Goal: Use online tool/utility: Utilize a website feature to perform a specific function

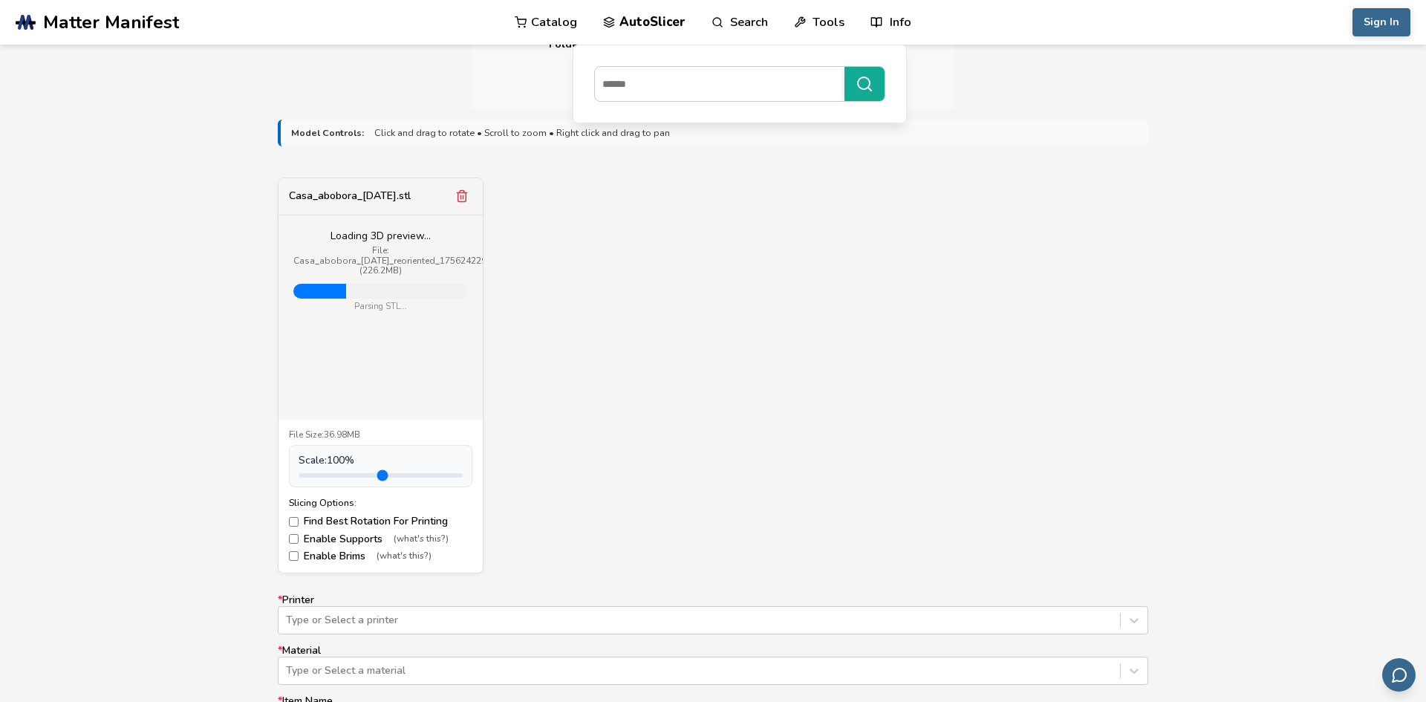
scroll to position [654, 0]
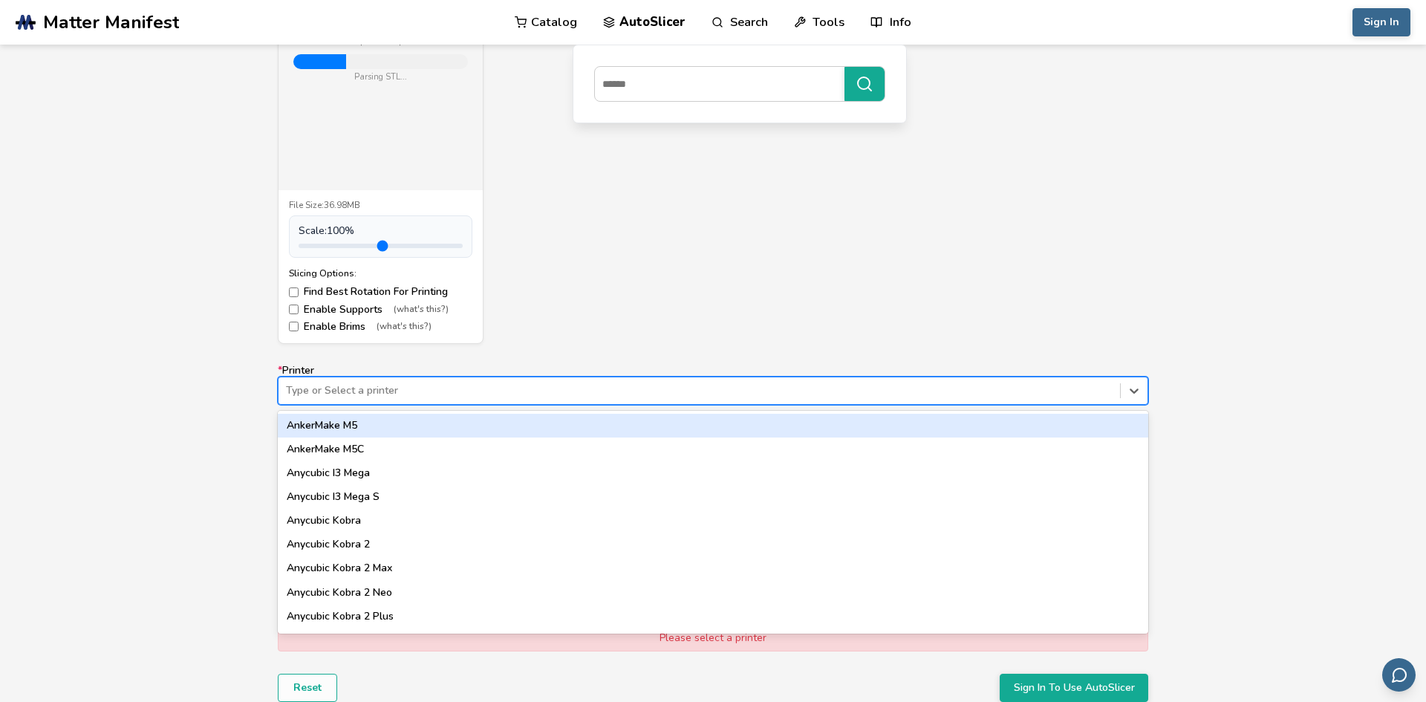
click at [443, 398] on div "Type or Select a printer" at bounding box center [700, 390] width 842 height 21
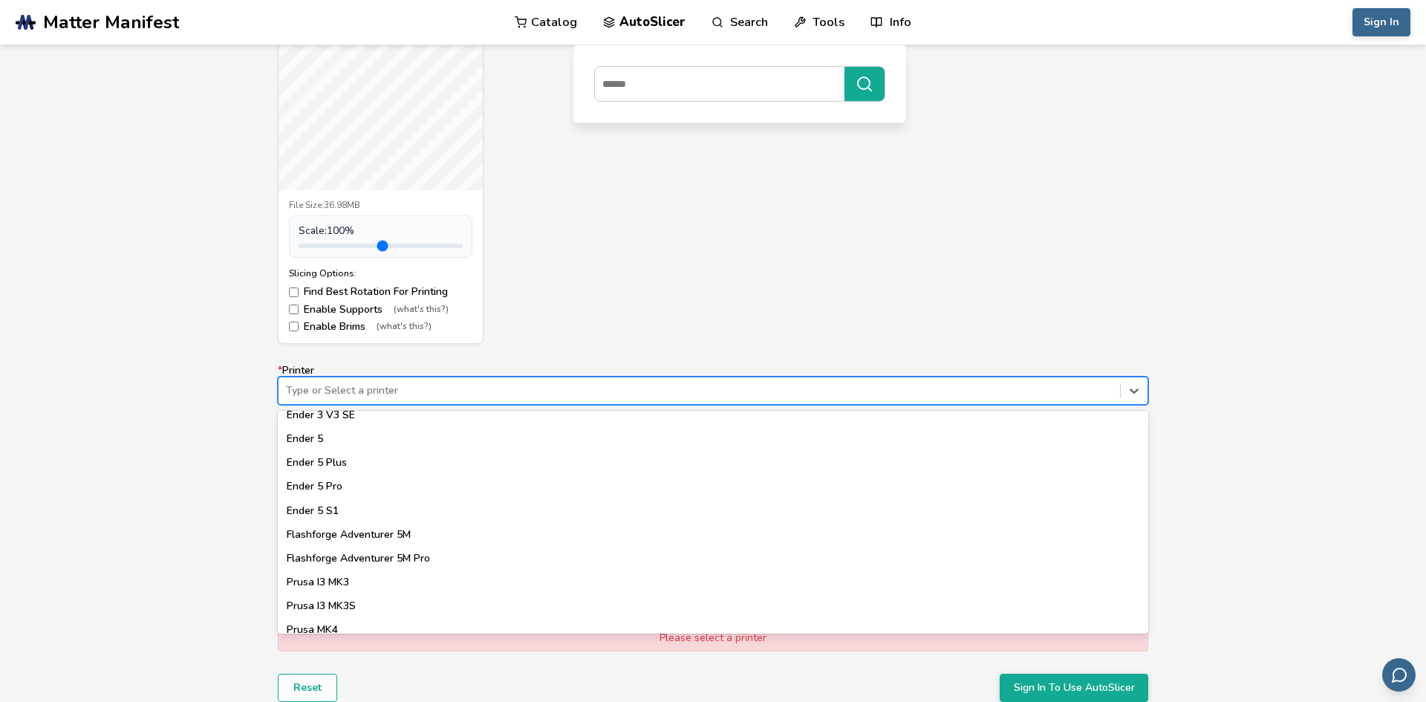
scroll to position [1101, 0]
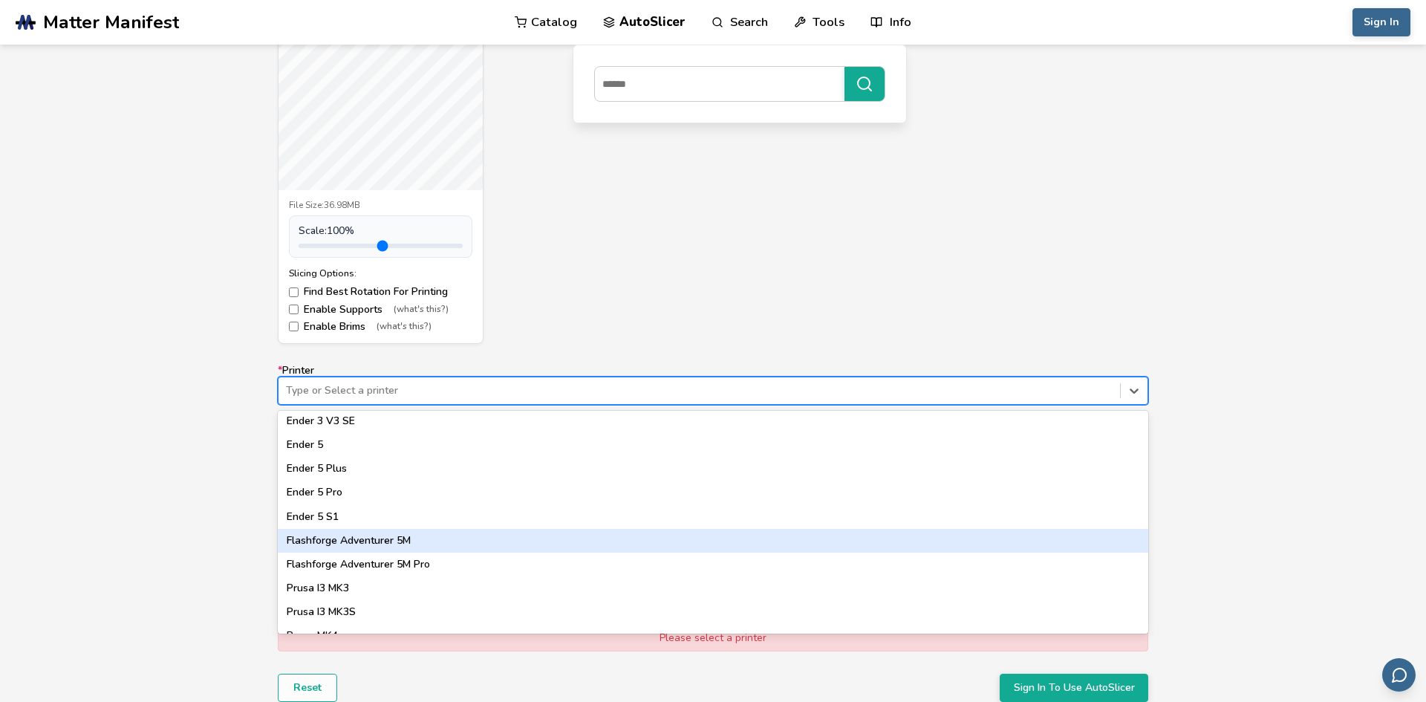
click at [372, 541] on div "Flashforge Adventurer 5M" at bounding box center [713, 541] width 871 height 24
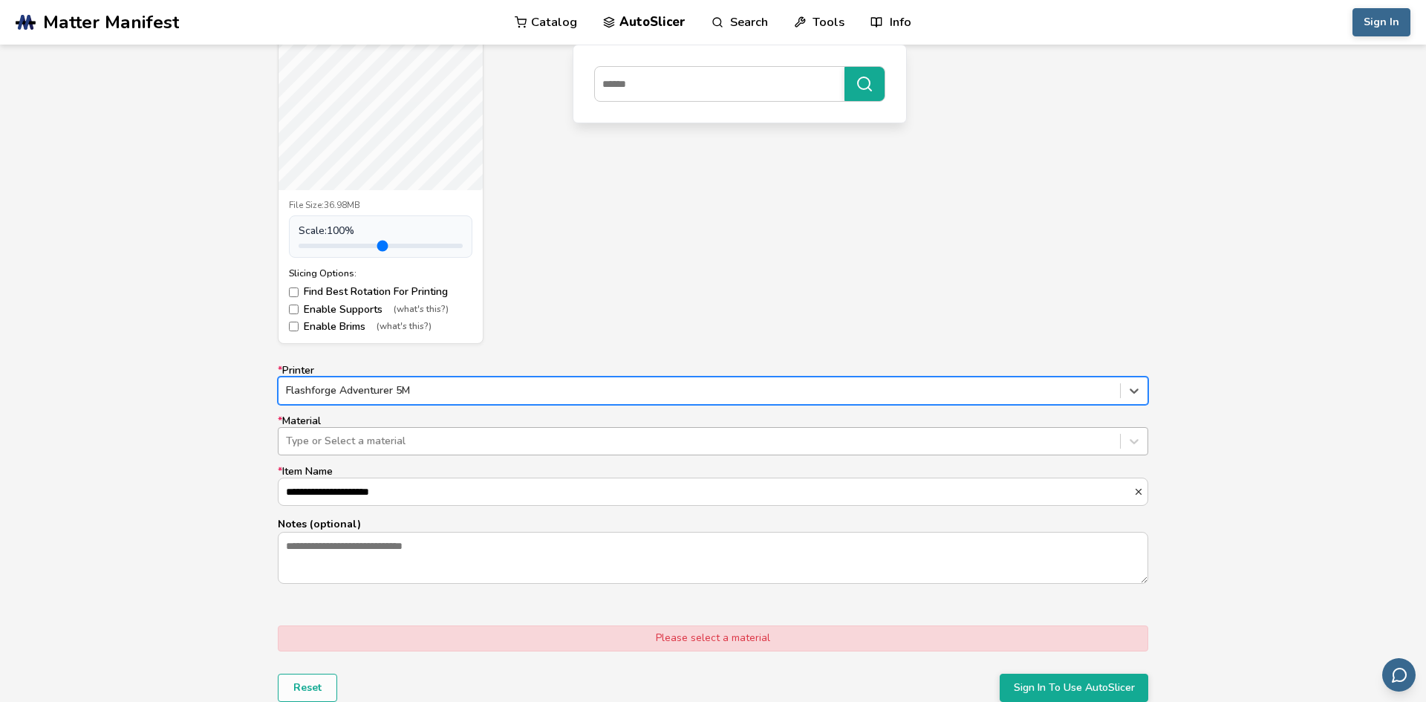
click at [389, 449] on div "Type or Select a material" at bounding box center [700, 441] width 842 height 21
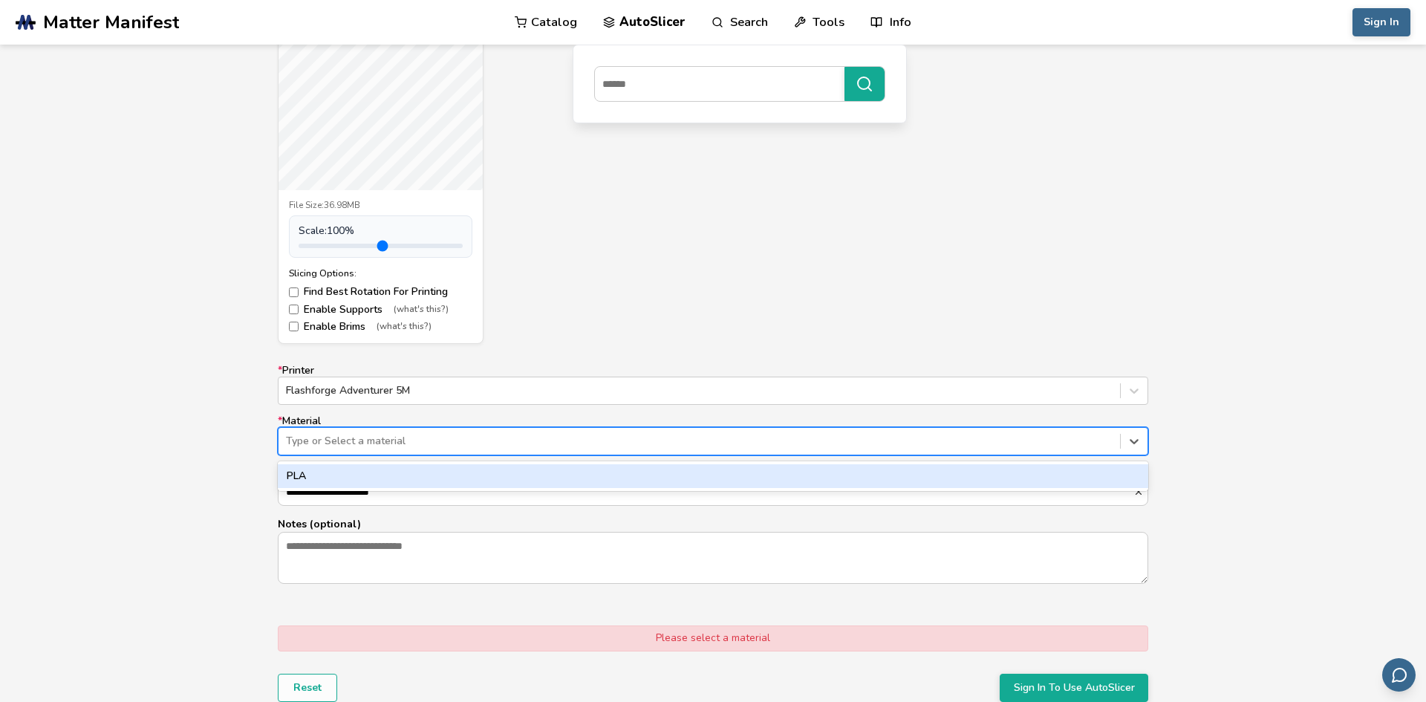
click at [360, 478] on div "PLA" at bounding box center [713, 476] width 871 height 24
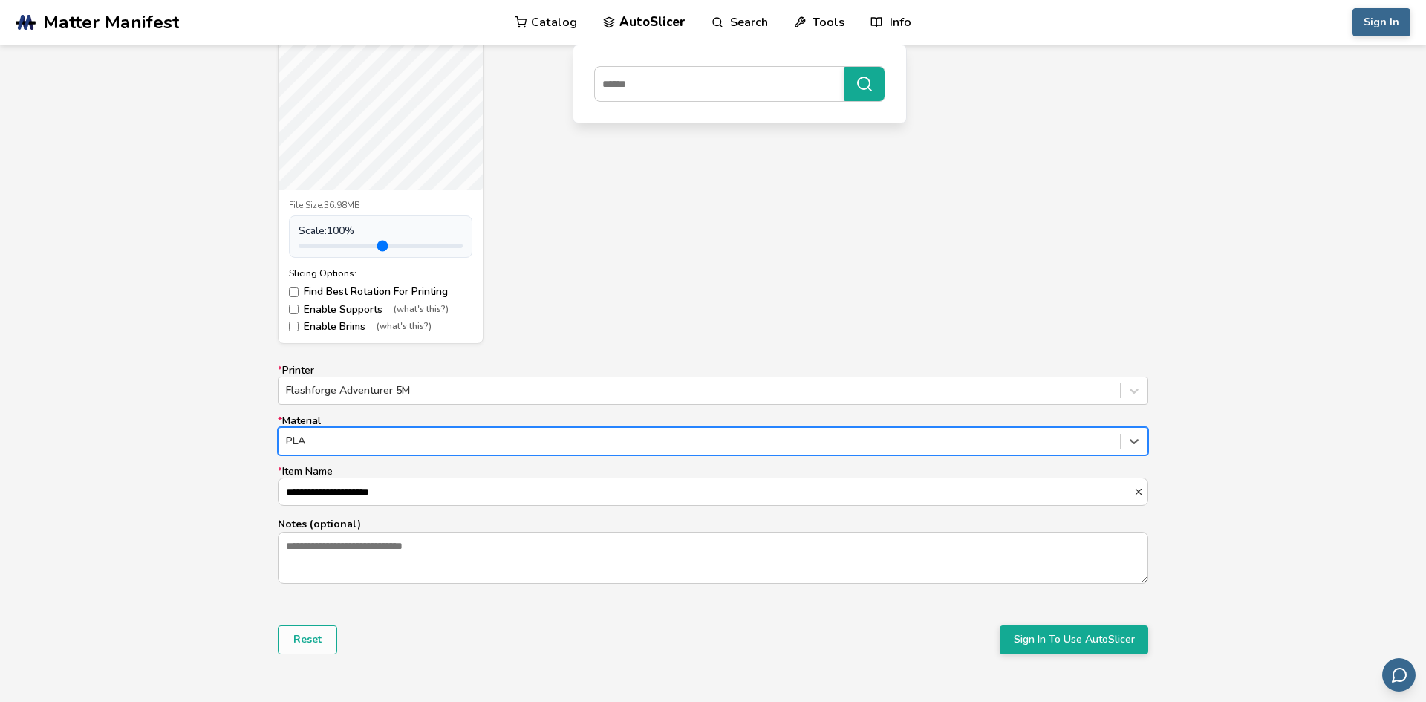
click at [168, 528] on div "**********" at bounding box center [713, 296] width 1426 height 833
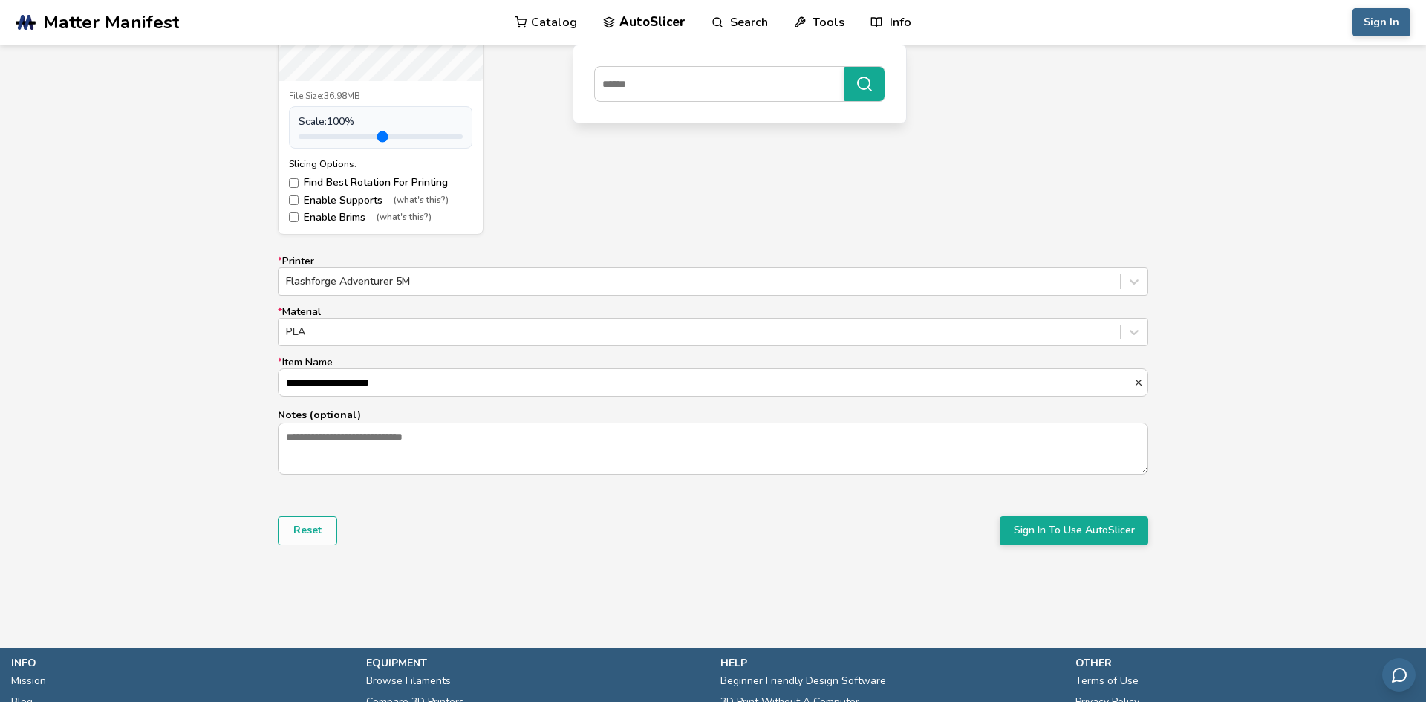
scroll to position [764, 0]
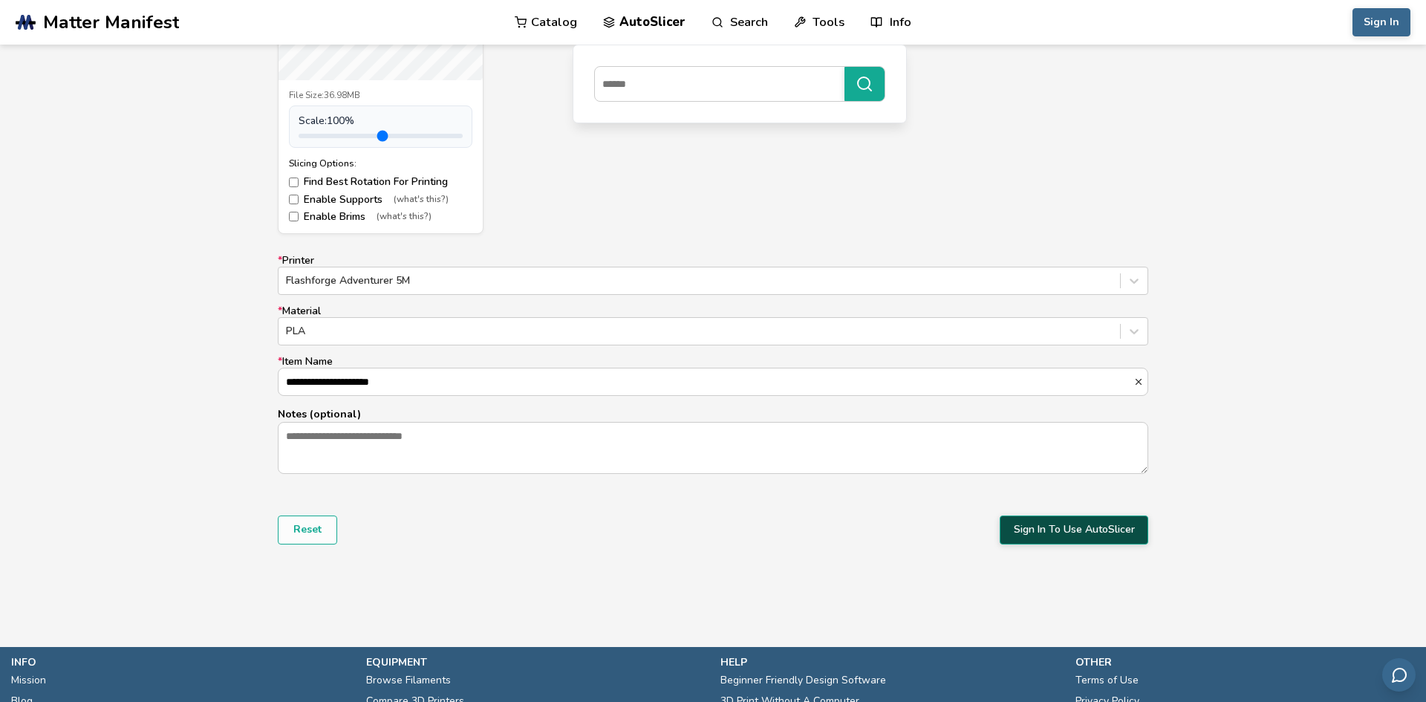
click at [1048, 536] on button "Sign In To Use AutoSlicer" at bounding box center [1074, 530] width 149 height 28
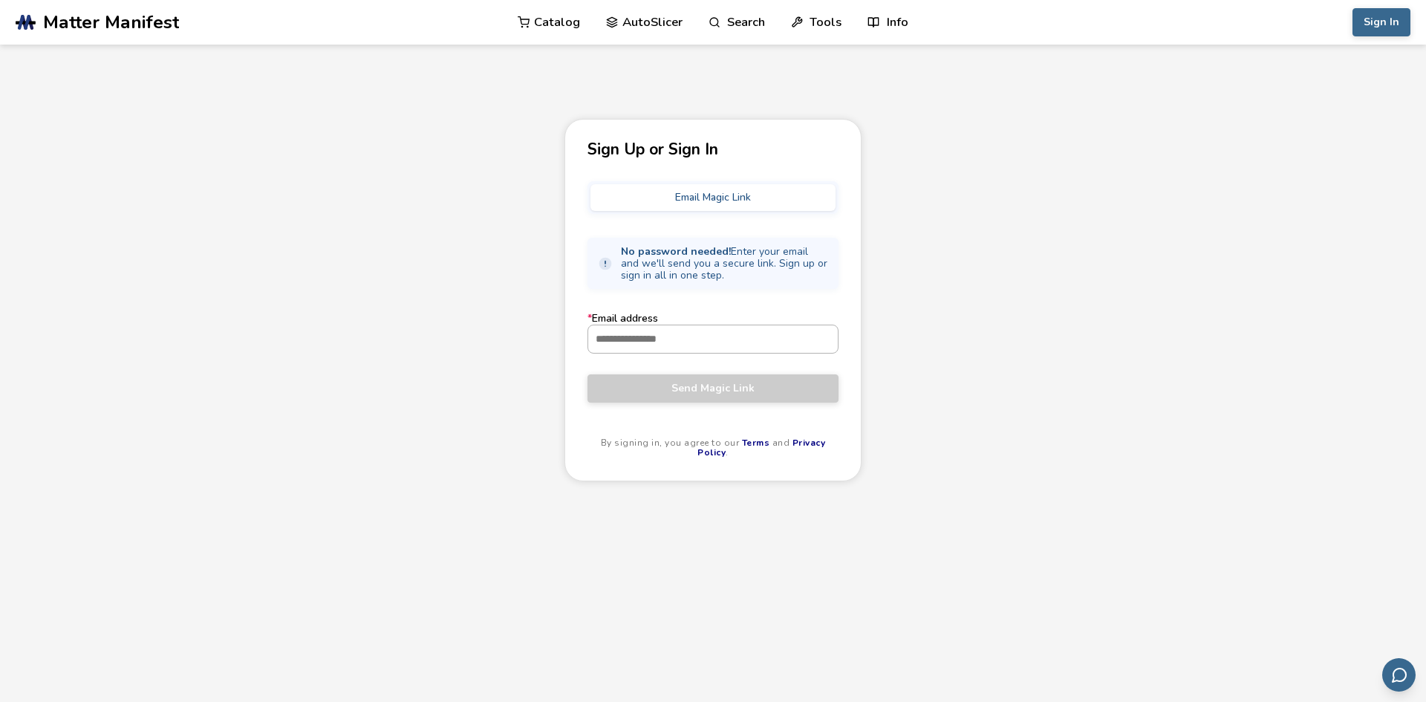
click at [729, 343] on input "* Email address" at bounding box center [713, 338] width 250 height 27
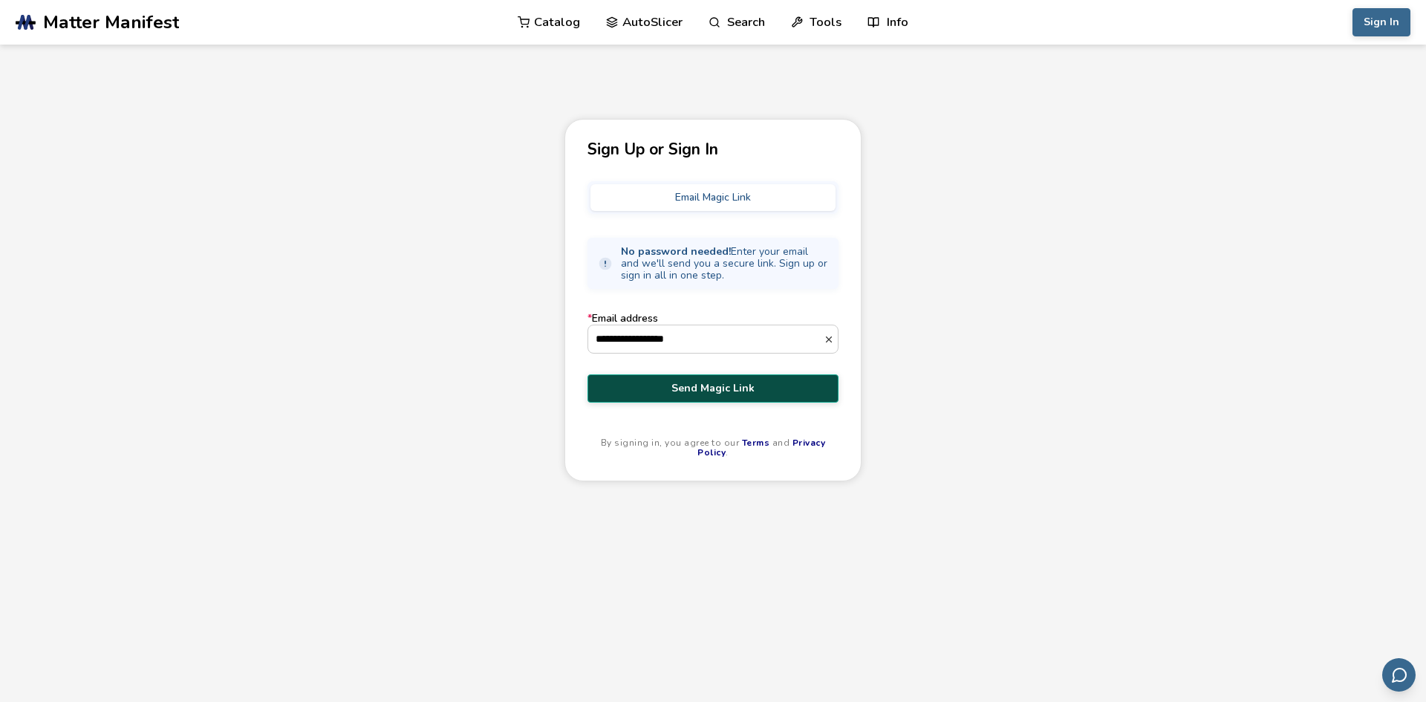
type input "**********"
click at [773, 388] on span "Send Magic Link" at bounding box center [713, 389] width 229 height 12
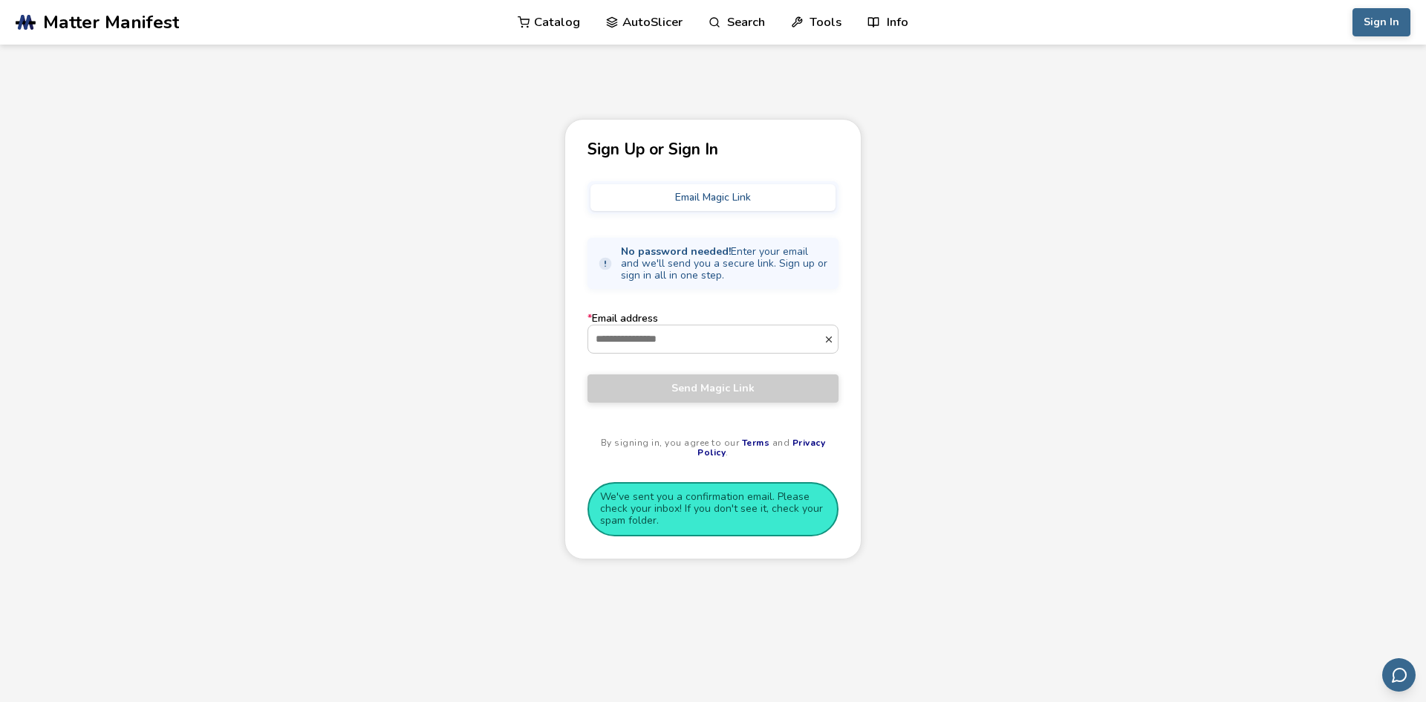
click at [714, 201] on button "Email Magic Link" at bounding box center [713, 197] width 245 height 27
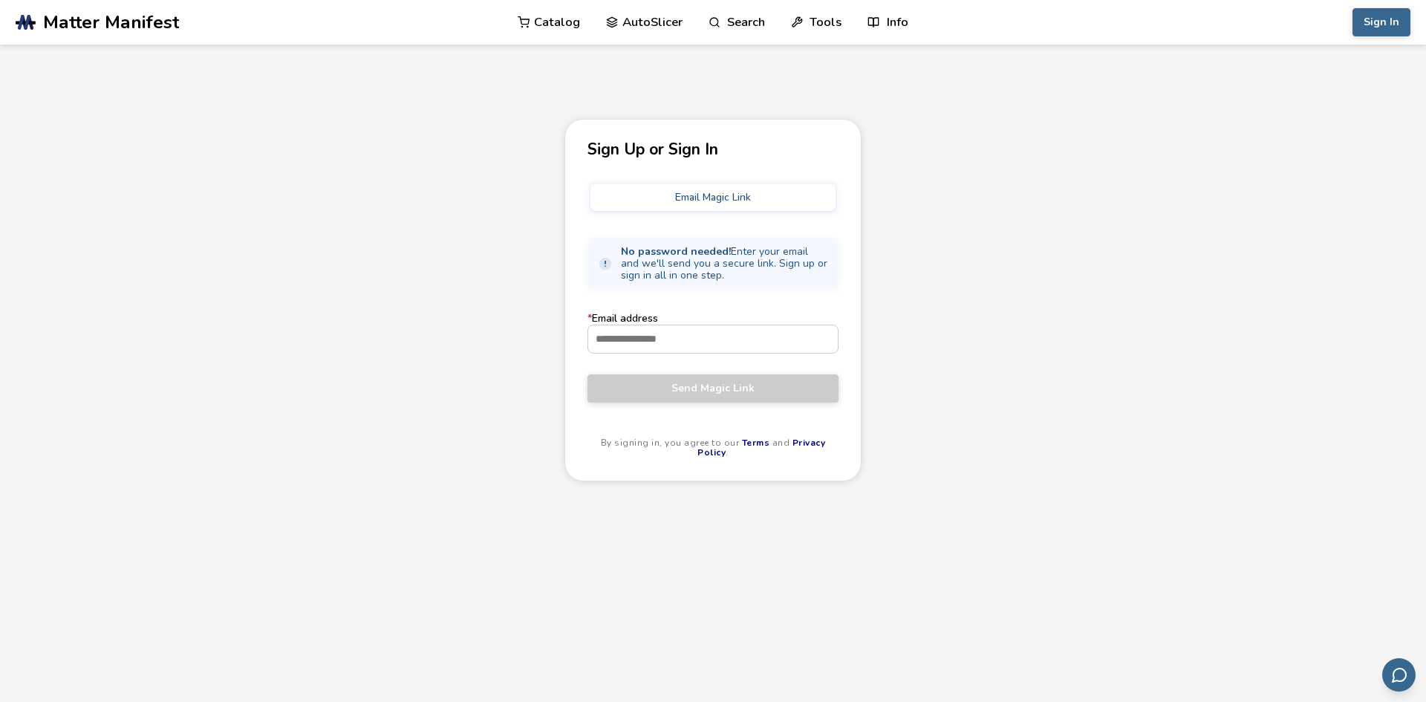
click at [724, 201] on button "Email Magic Link" at bounding box center [713, 197] width 245 height 27
click at [673, 330] on input "* Email address" at bounding box center [713, 338] width 250 height 27
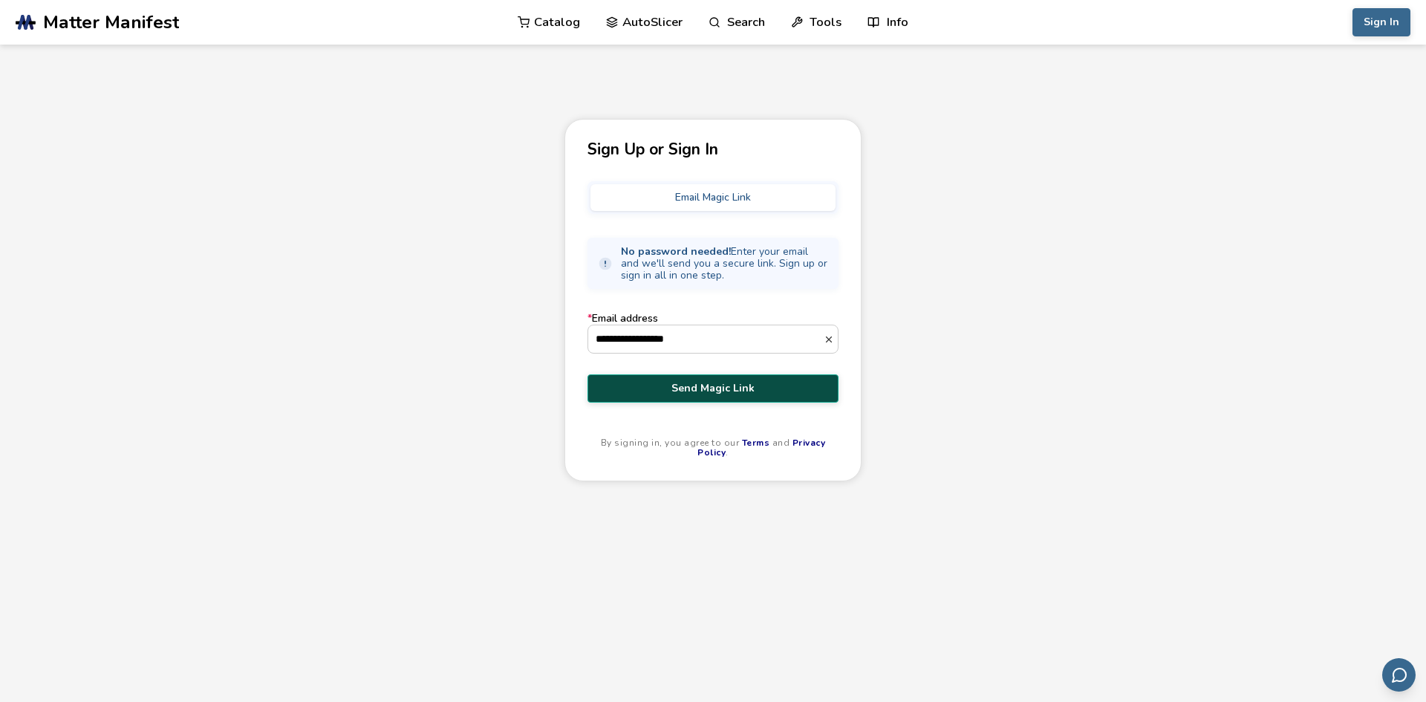
type input "**********"
click at [710, 204] on button "Email Magic Link" at bounding box center [713, 197] width 245 height 27
click at [724, 389] on span "Send Magic Link" at bounding box center [713, 389] width 229 height 12
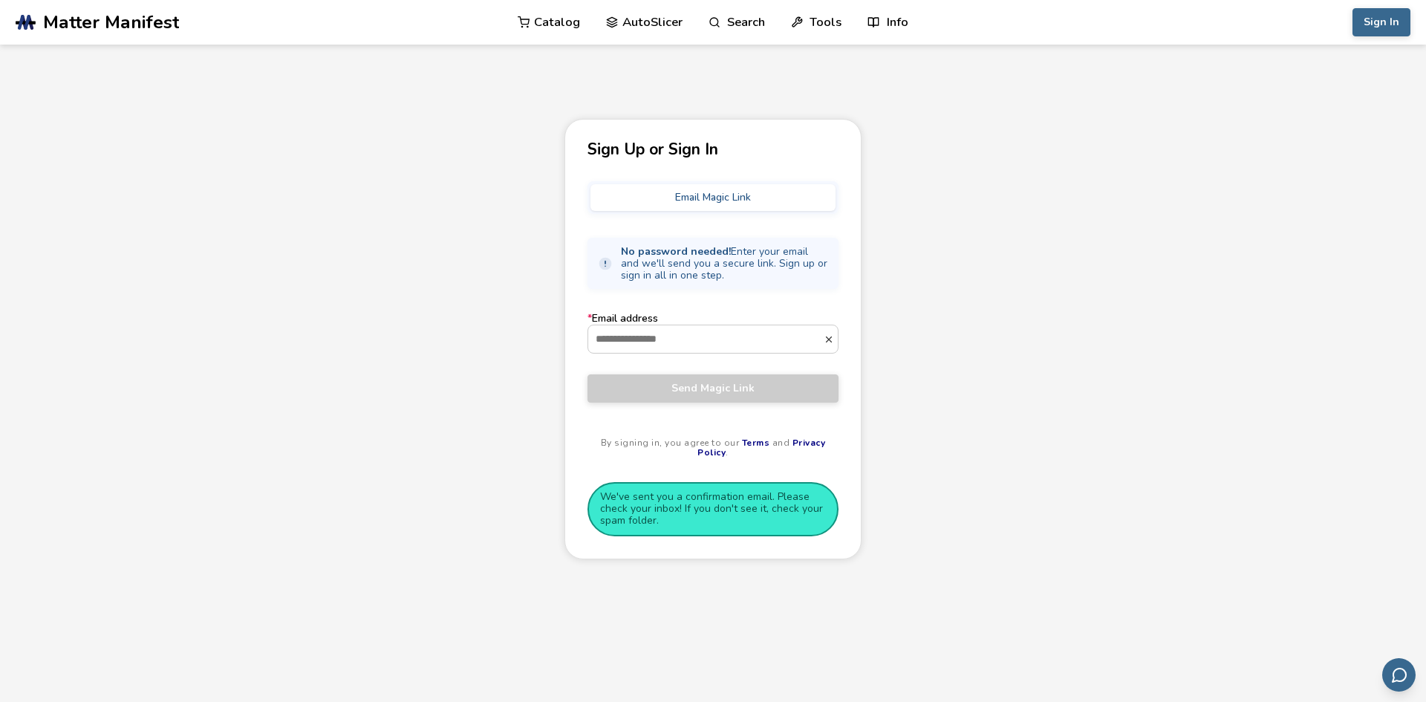
click at [666, 196] on button "Email Magic Link" at bounding box center [713, 197] width 245 height 27
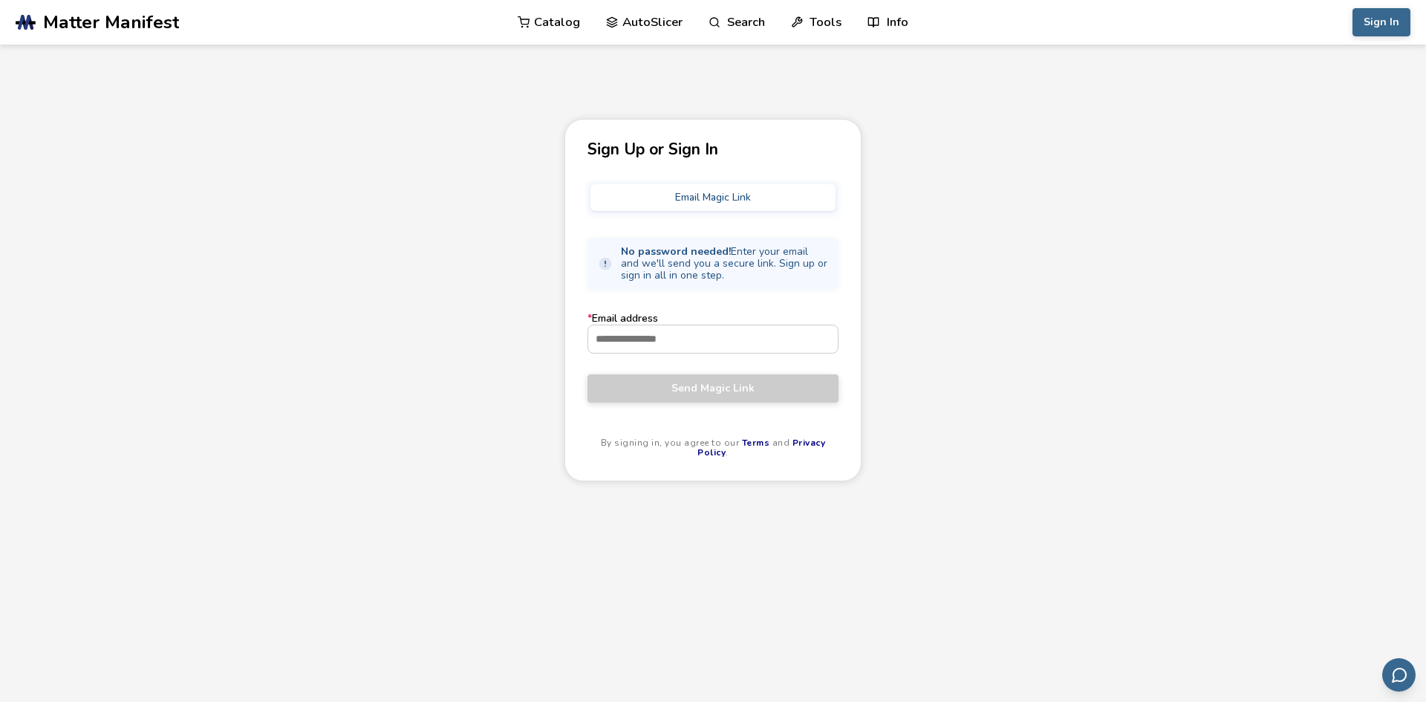
click at [666, 196] on button "Email Magic Link" at bounding box center [713, 197] width 245 height 27
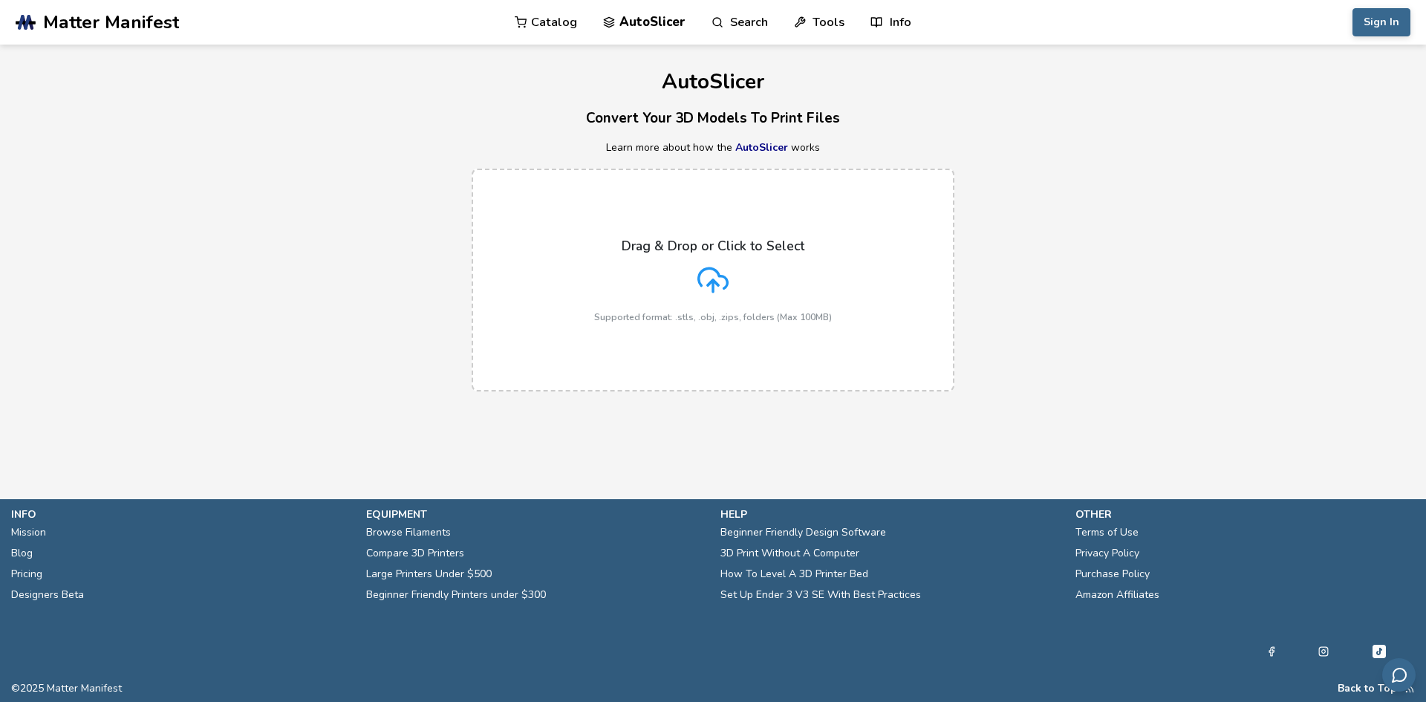
click at [1190, 148] on p "Learn more about how the AutoSlicer works" at bounding box center [713, 148] width 1426 height 12
click at [1373, 27] on button "Sign In" at bounding box center [1382, 22] width 58 height 28
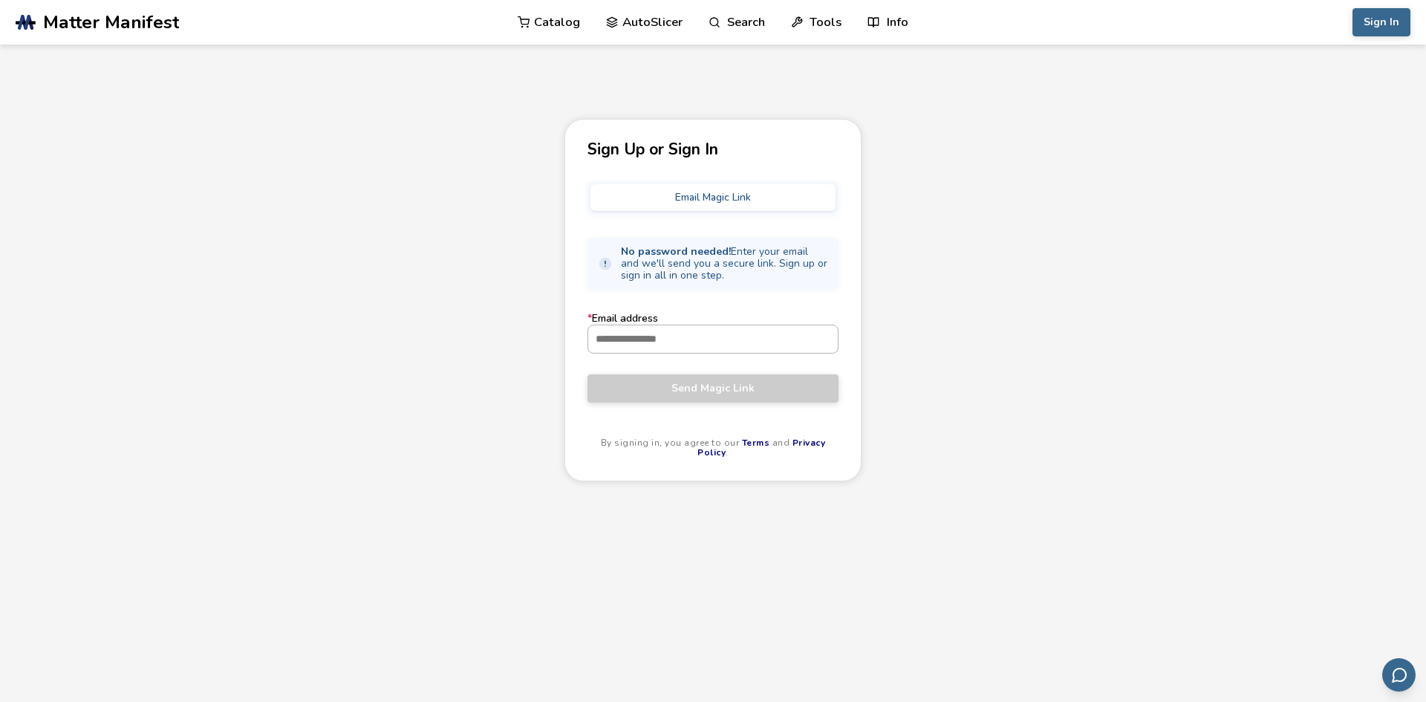
click at [712, 348] on input "* Email address" at bounding box center [713, 338] width 250 height 27
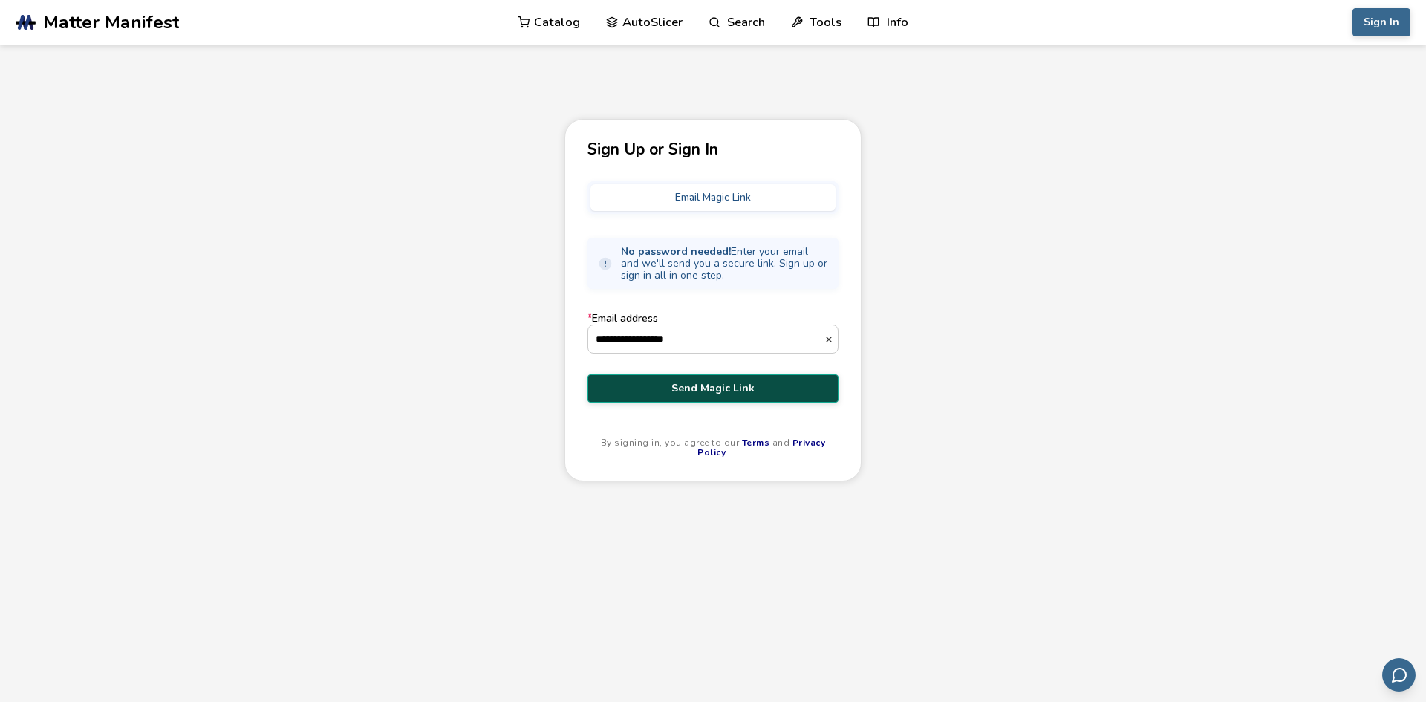
type input "**********"
click at [718, 400] on button "Send Magic Link" at bounding box center [713, 388] width 251 height 28
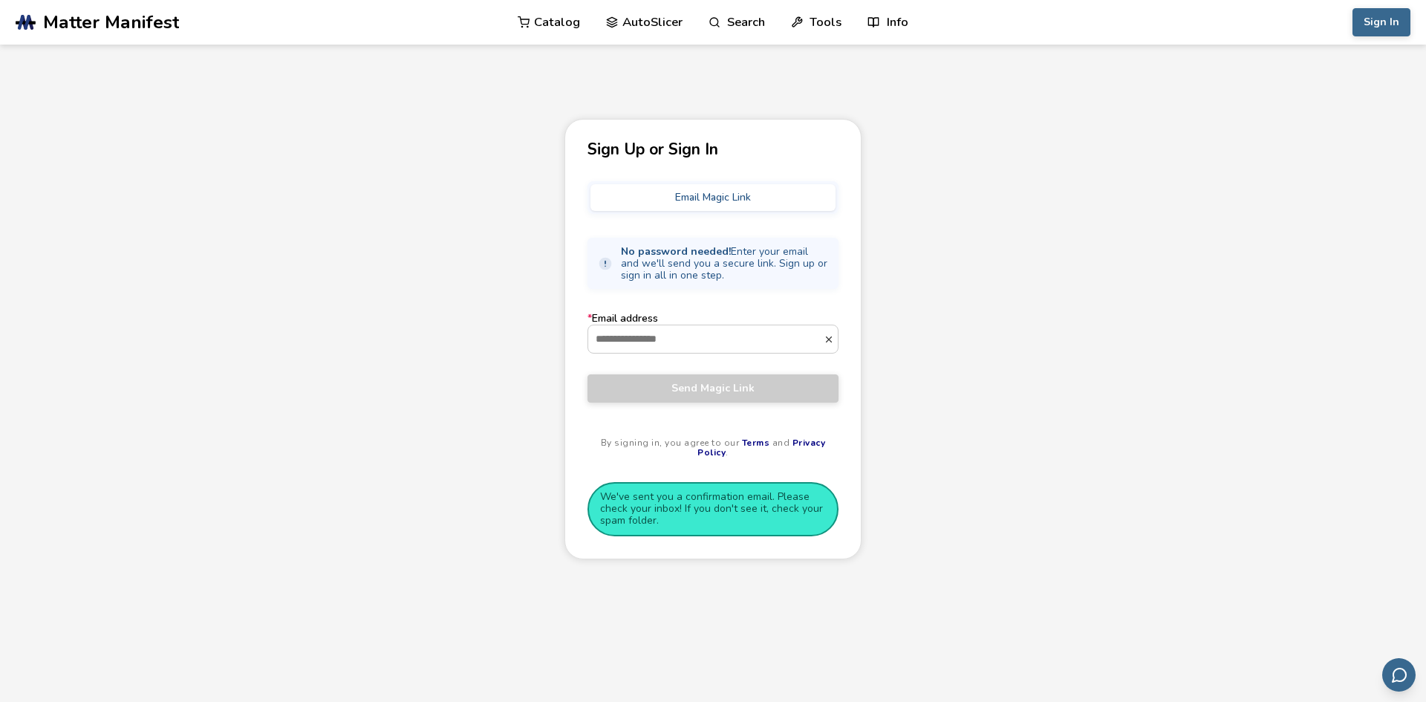
click at [659, 27] on link "AutoSlicer" at bounding box center [644, 22] width 77 height 45
